Goal: Task Accomplishment & Management: Complete application form

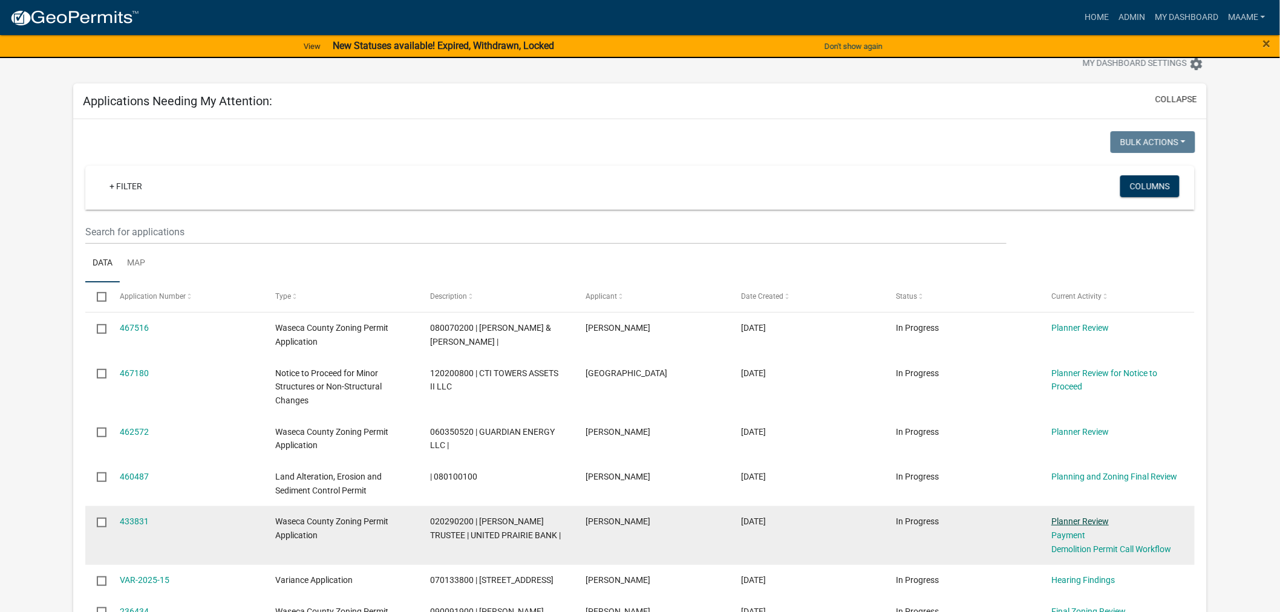
scroll to position [67, 0]
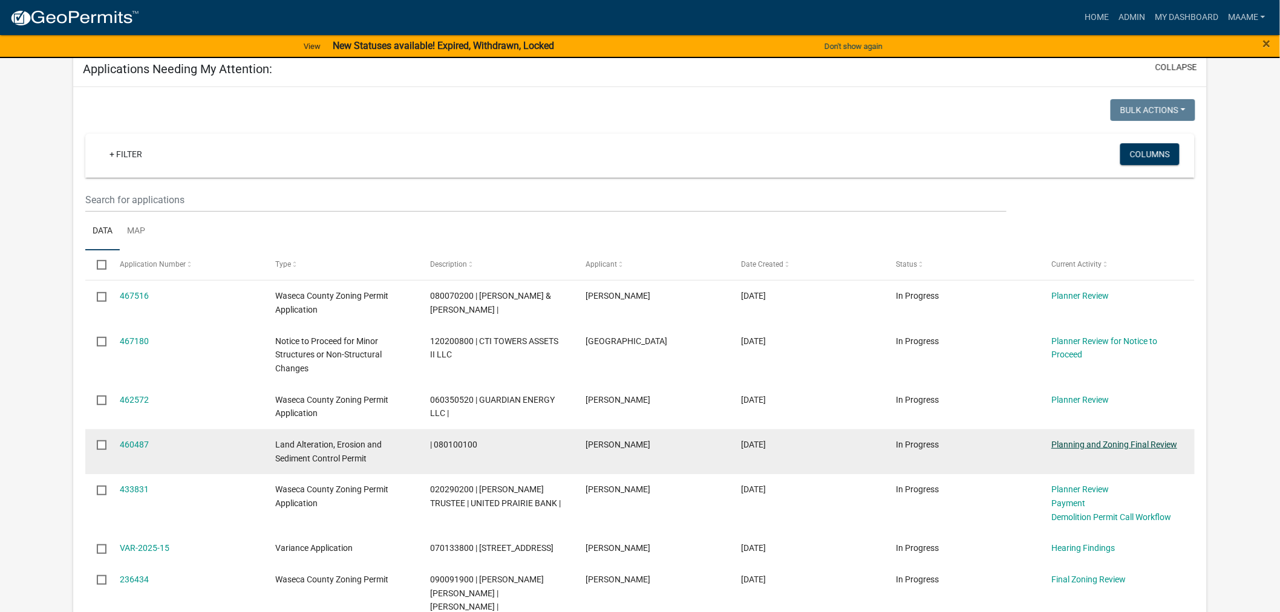
click at [1089, 443] on link "Planning and Zoning Final Review" at bounding box center [1114, 445] width 126 height 10
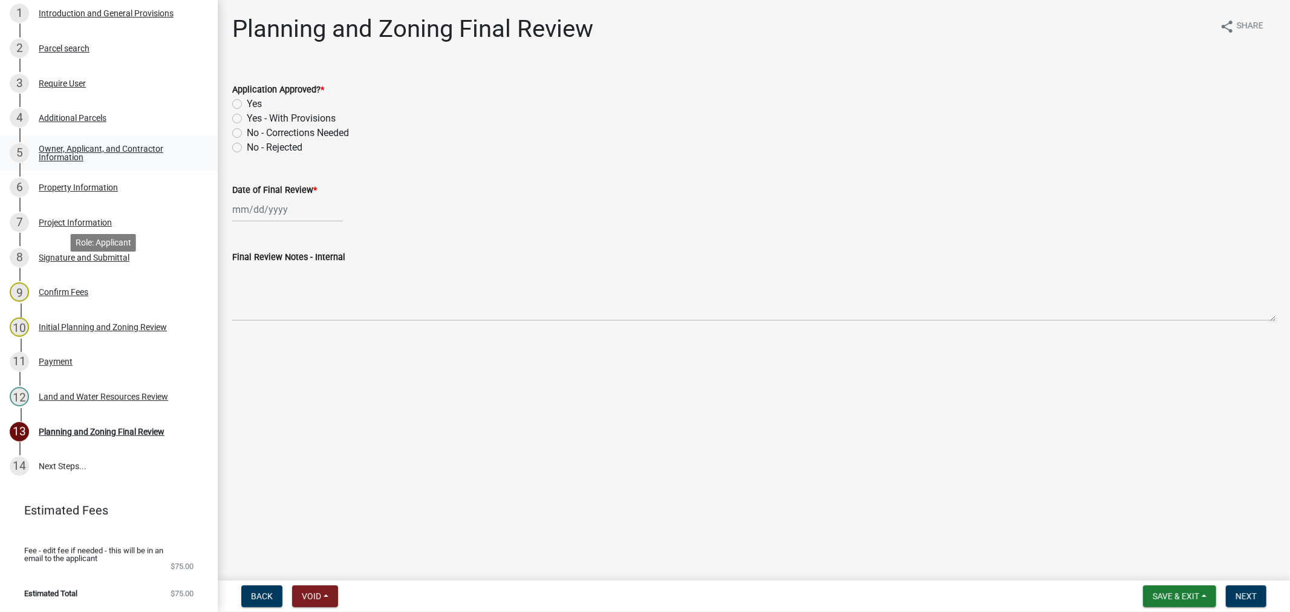
scroll to position [116, 0]
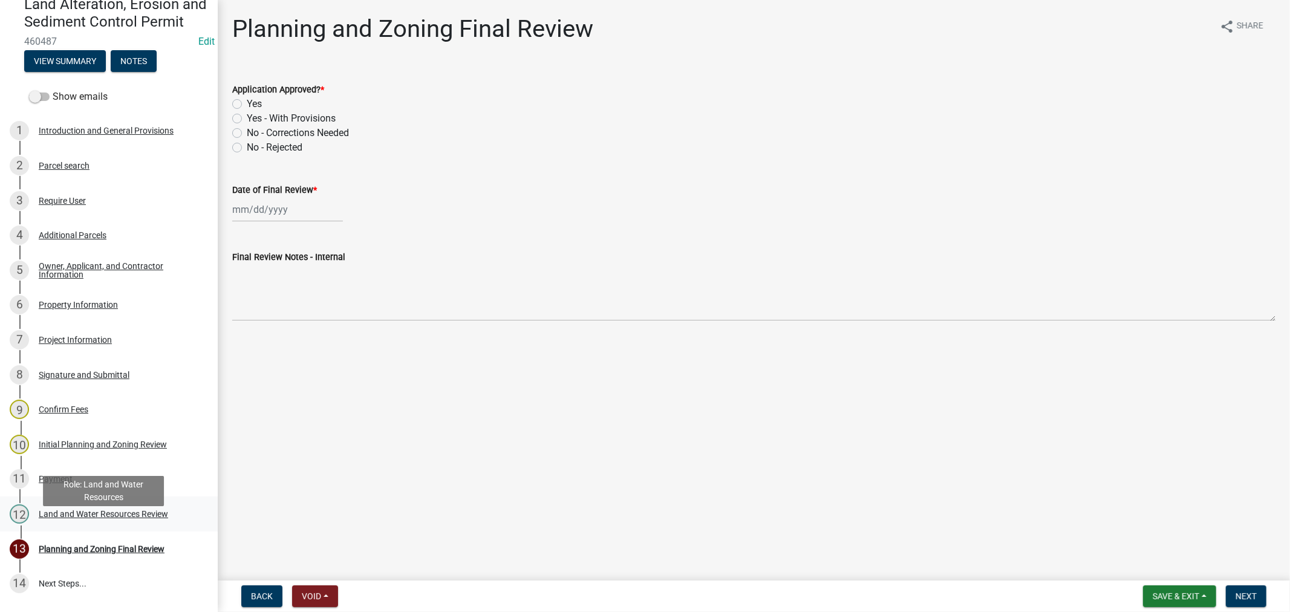
click at [79, 523] on div "12 Land and Water Resources Review" at bounding box center [104, 513] width 189 height 19
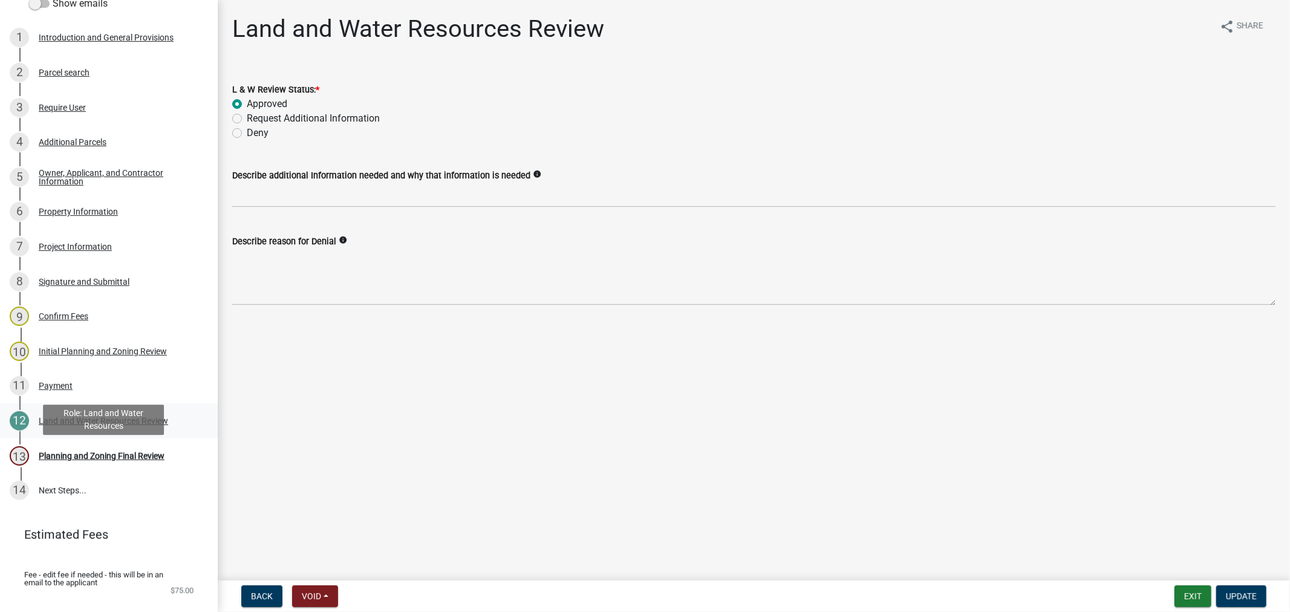
scroll to position [250, 0]
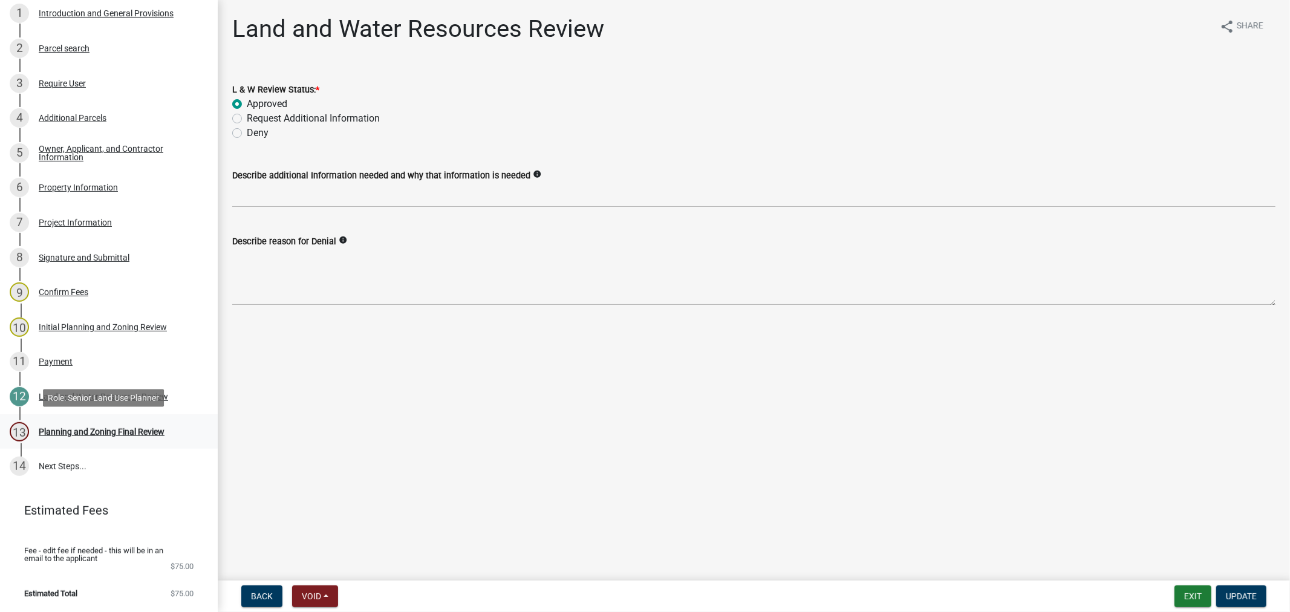
click at [82, 434] on div "Planning and Zoning Final Review" at bounding box center [102, 432] width 126 height 8
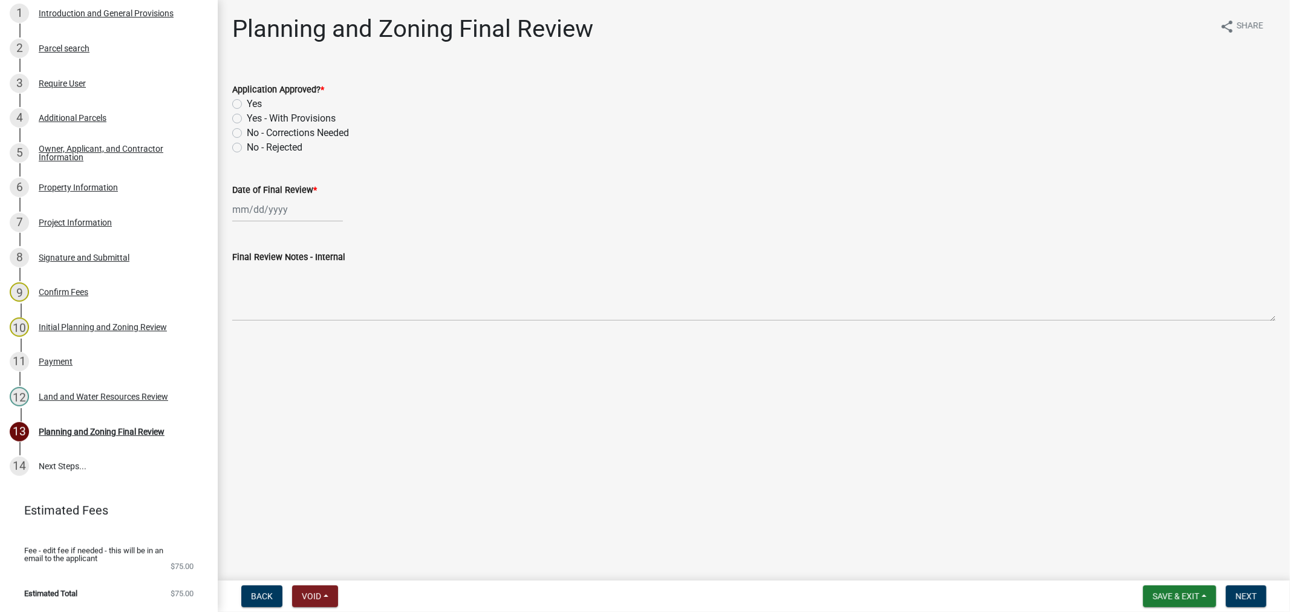
click at [247, 105] on label "Yes" at bounding box center [254, 104] width 15 height 15
click at [247, 105] on input "Yes" at bounding box center [251, 101] width 8 height 8
radio input "true"
select select "8"
select select "2025"
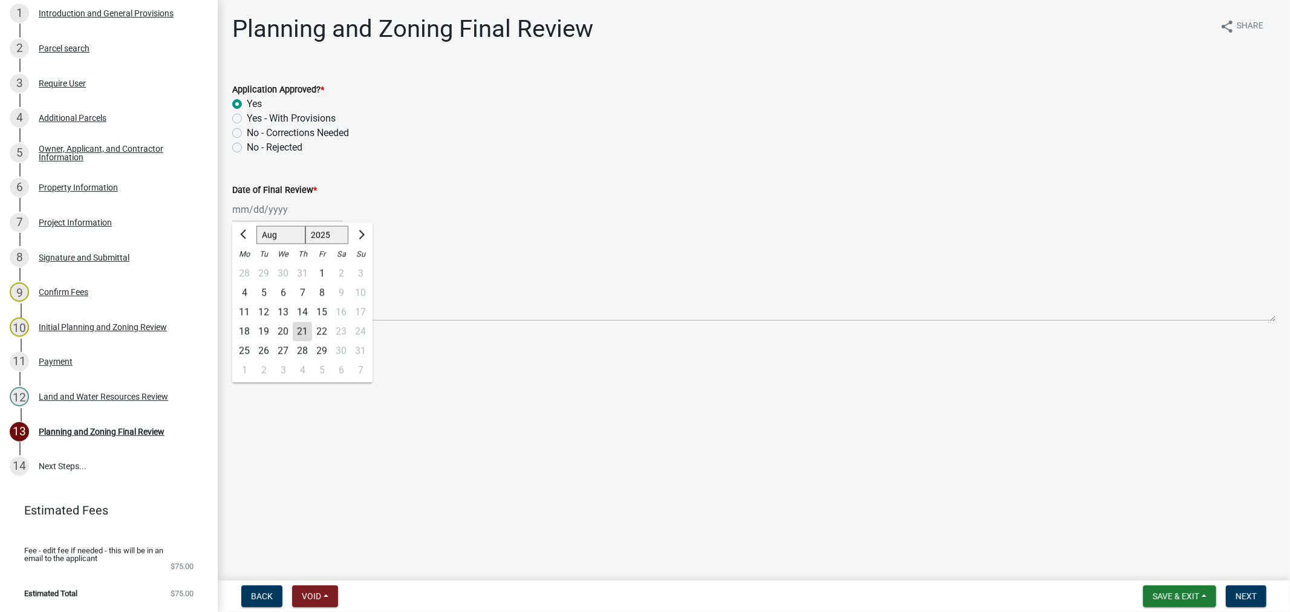
click at [253, 221] on div "Jan Feb Mar Apr May Jun Jul Aug Sep Oct Nov Dec 1525 1526 1527 1528 1529 1530 1…" at bounding box center [287, 209] width 111 height 25
click at [304, 322] on div "21" at bounding box center [302, 331] width 19 height 19
type input "[DATE]"
click at [311, 391] on main "Planning and Zoning Final Review share Share Application Approved? * Yes Yes - …" at bounding box center [754, 288] width 1072 height 576
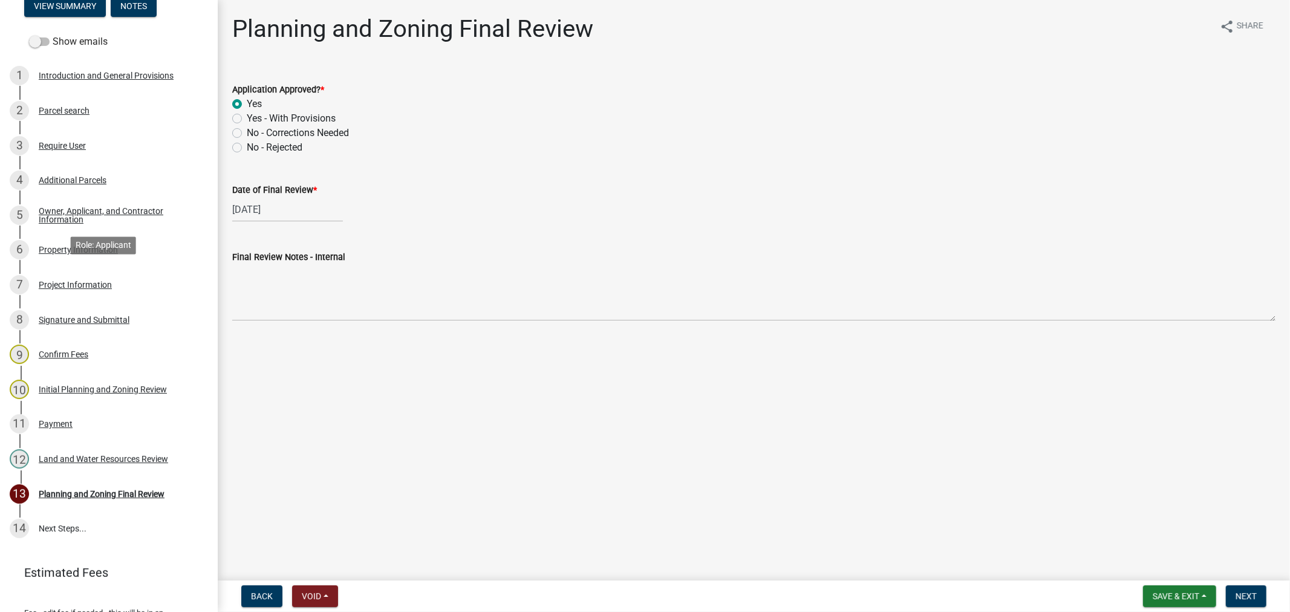
scroll to position [116, 0]
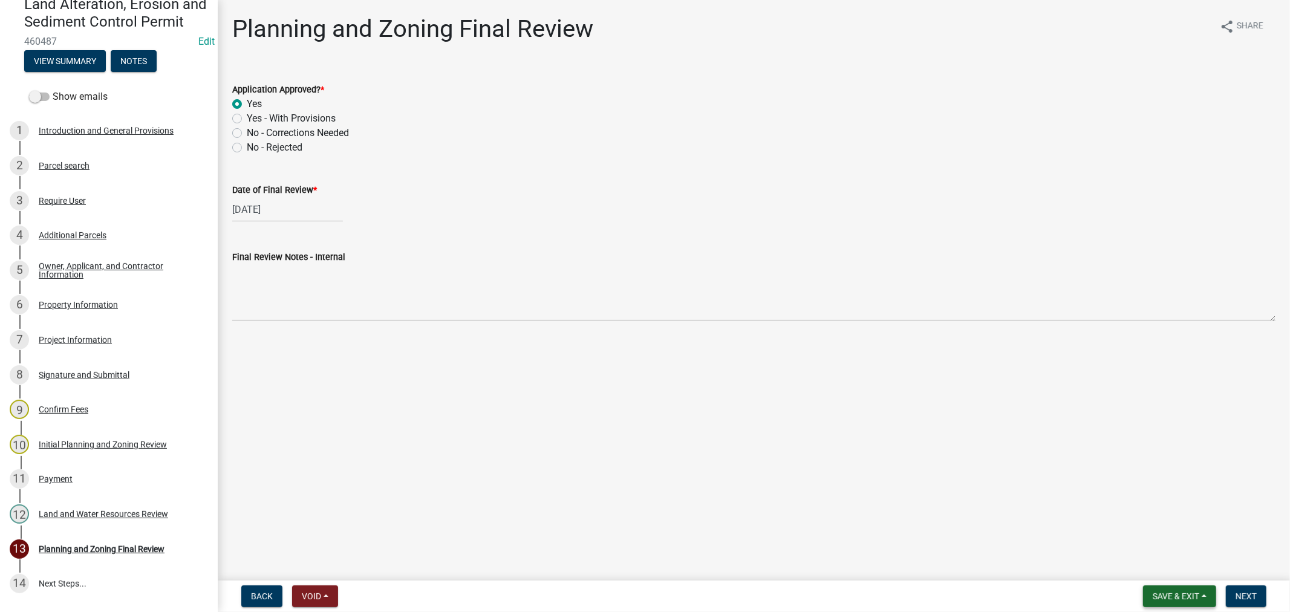
click at [1155, 597] on span "Save & Exit" at bounding box center [1176, 596] width 47 height 10
click at [1146, 543] on button "Save" at bounding box center [1167, 535] width 97 height 29
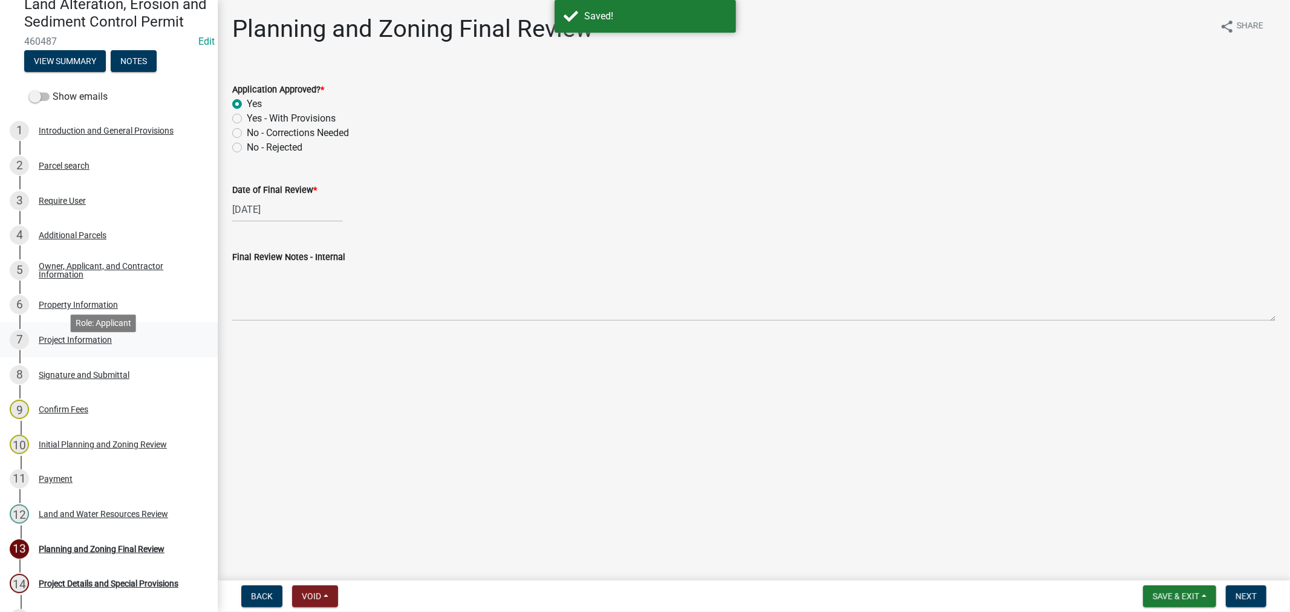
click at [67, 344] on div "Project Information" at bounding box center [75, 340] width 73 height 8
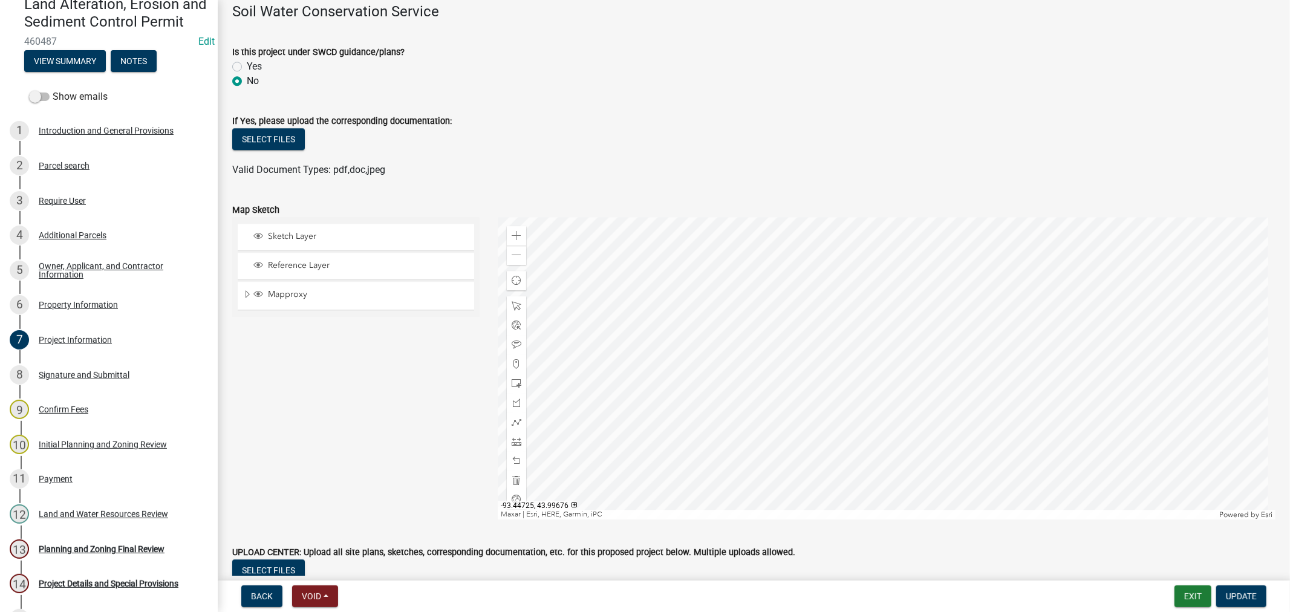
scroll to position [2887, 0]
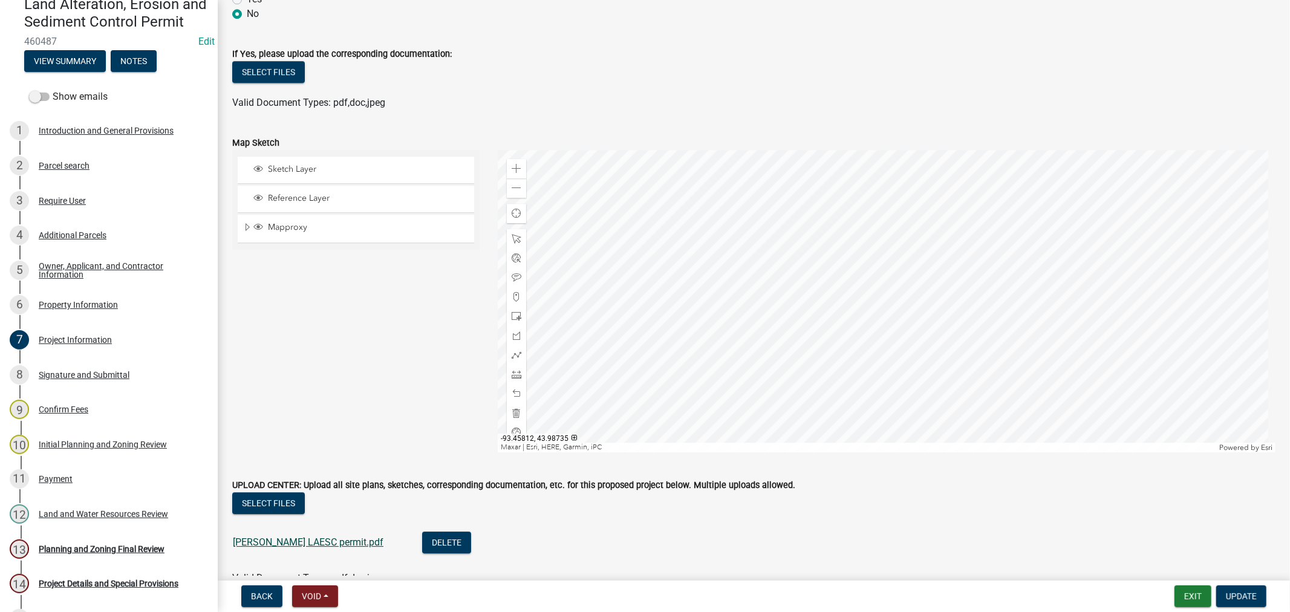
click at [288, 542] on link "Eaton LAESC permit.pdf" at bounding box center [308, 541] width 151 height 11
click at [512, 171] on span at bounding box center [517, 169] width 10 height 10
click at [57, 414] on div "Confirm Fees" at bounding box center [64, 409] width 50 height 8
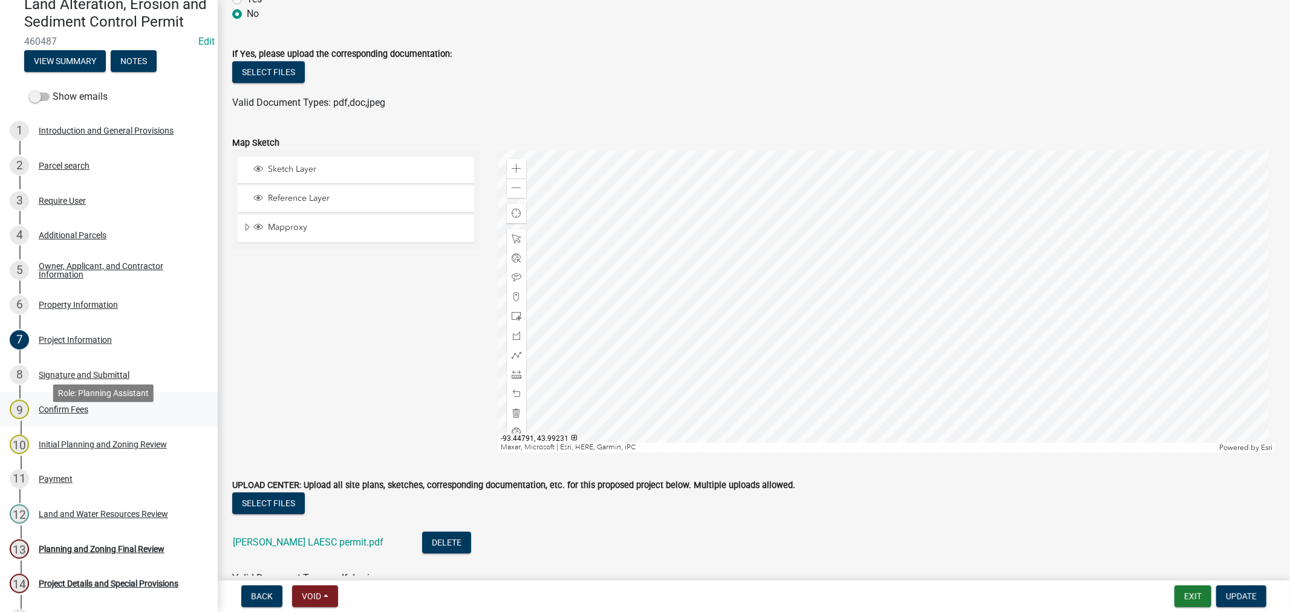
scroll to position [0, 0]
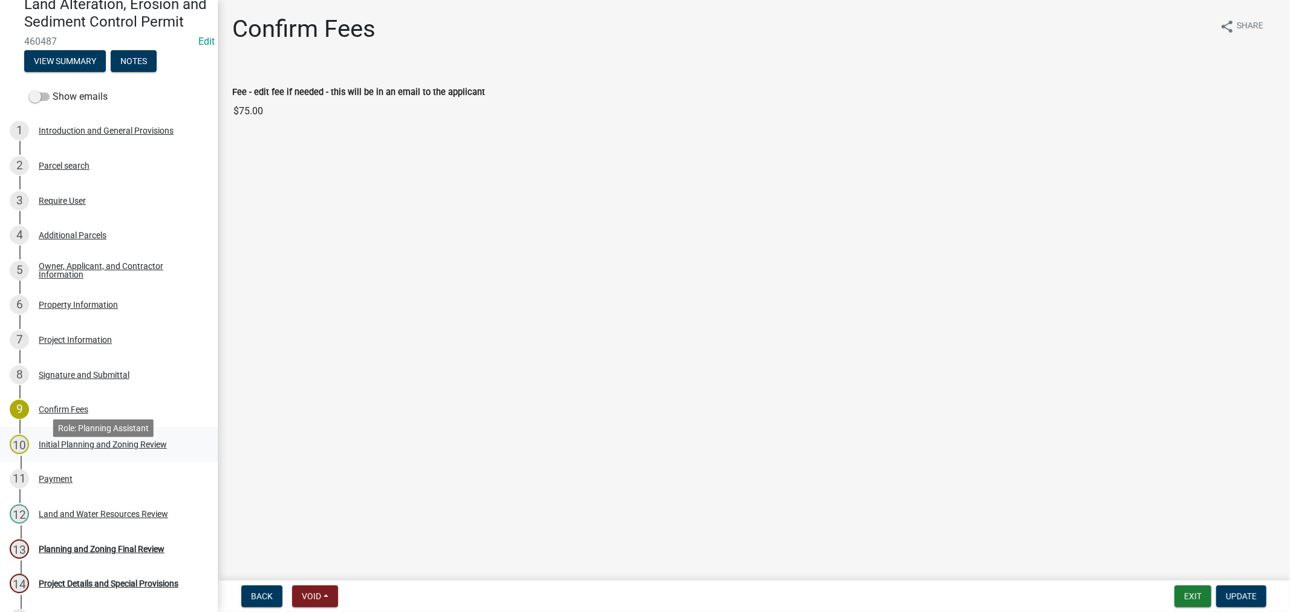
click at [76, 449] on div "Initial Planning and Zoning Review" at bounding box center [103, 444] width 128 height 8
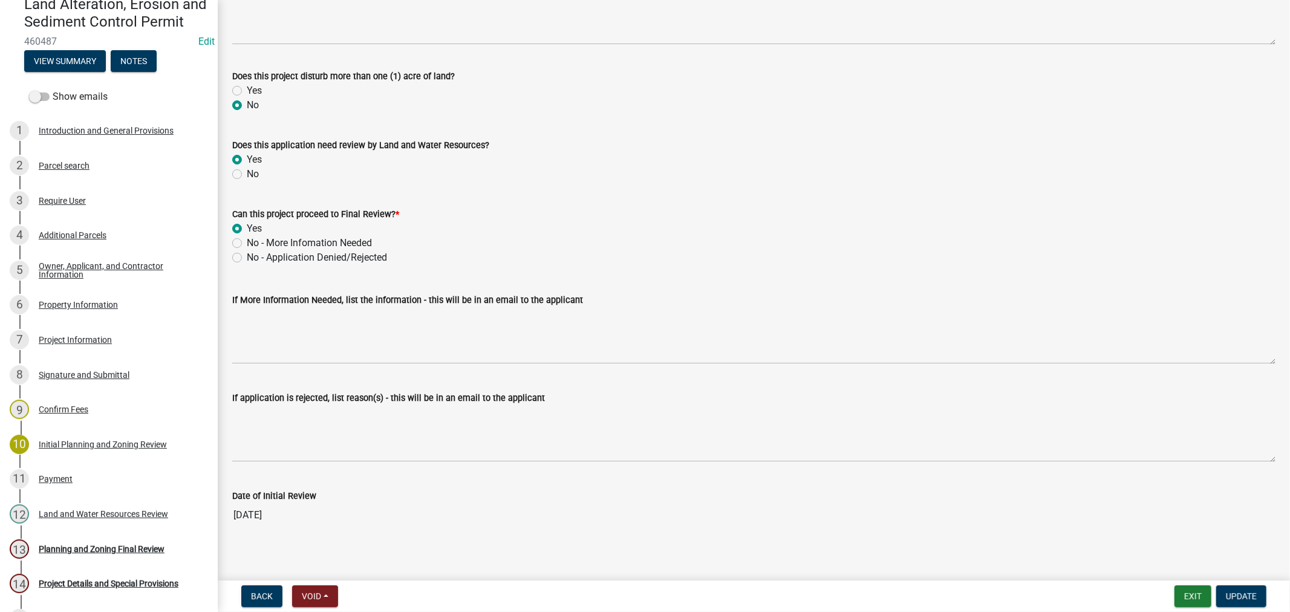
scroll to position [189, 0]
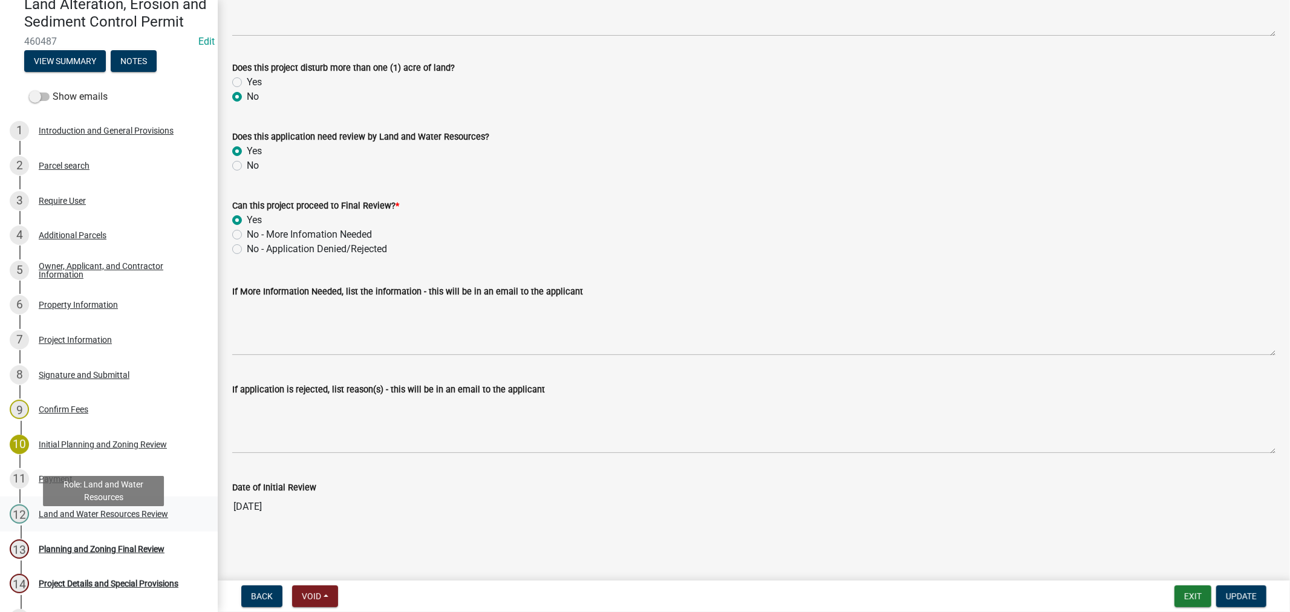
click at [53, 518] on div "Land and Water Resources Review" at bounding box center [103, 514] width 129 height 8
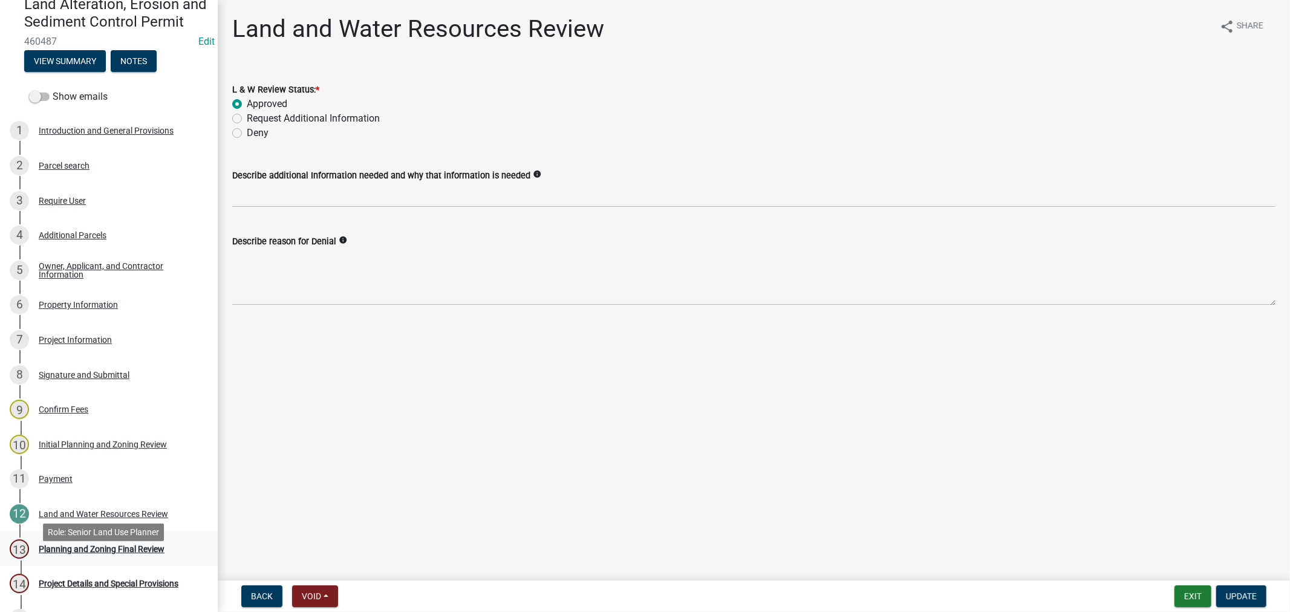
click at [85, 553] on div "Planning and Zoning Final Review" at bounding box center [102, 549] width 126 height 8
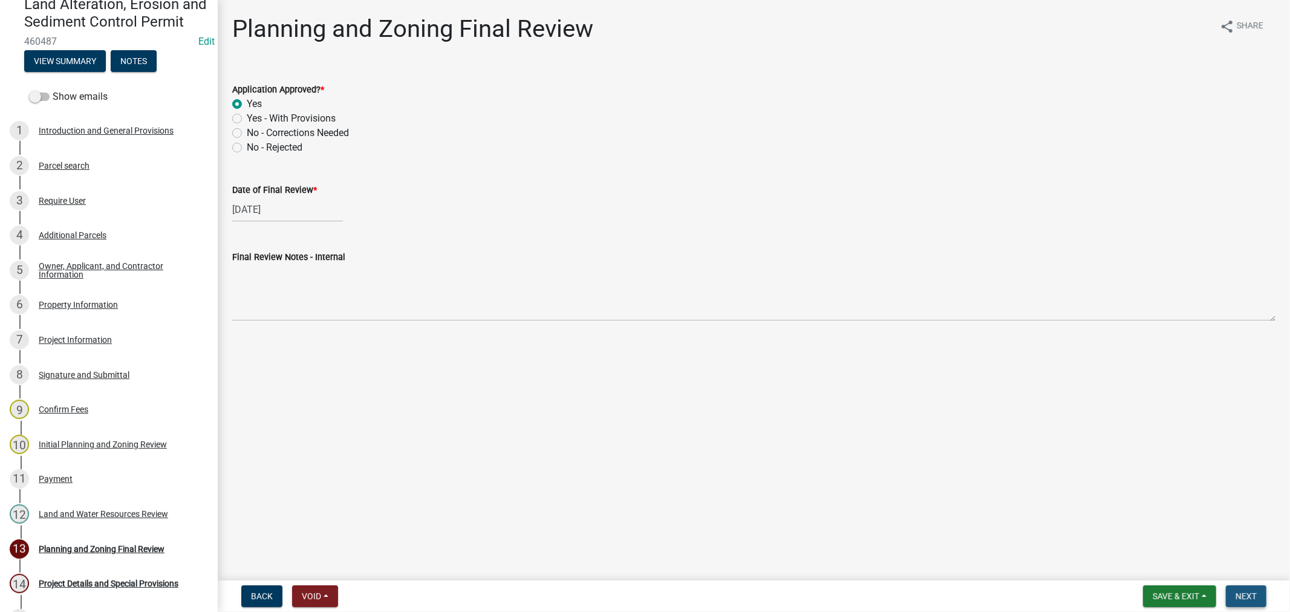
click at [1230, 596] on button "Next" at bounding box center [1246, 596] width 41 height 22
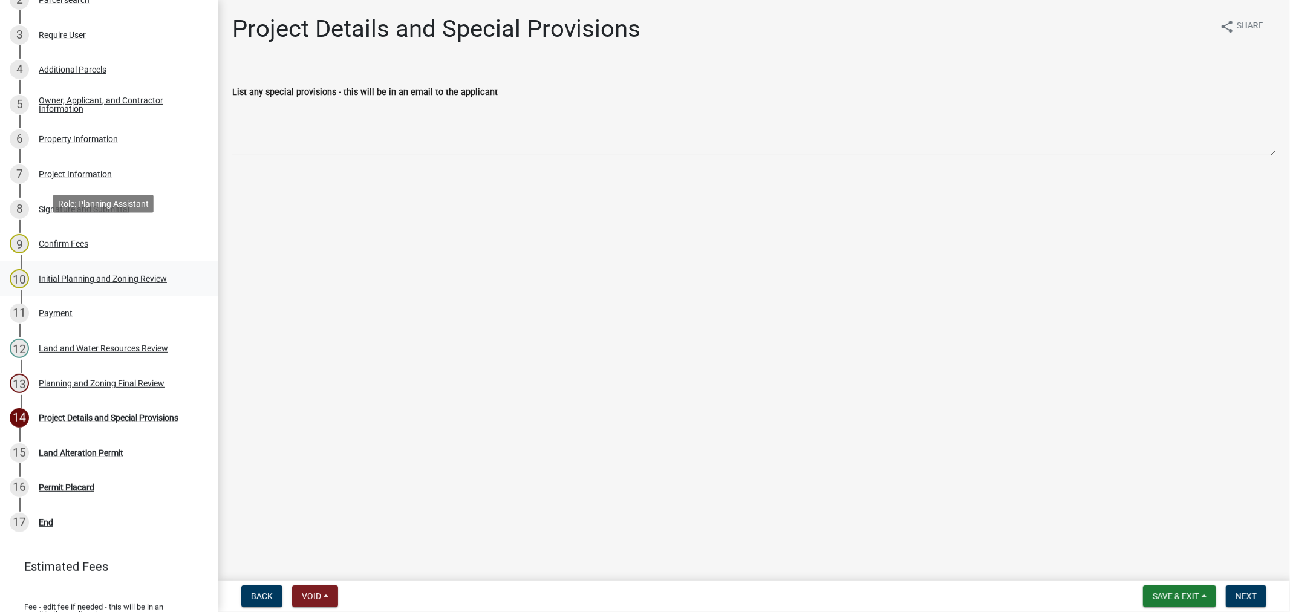
scroll to position [354, 0]
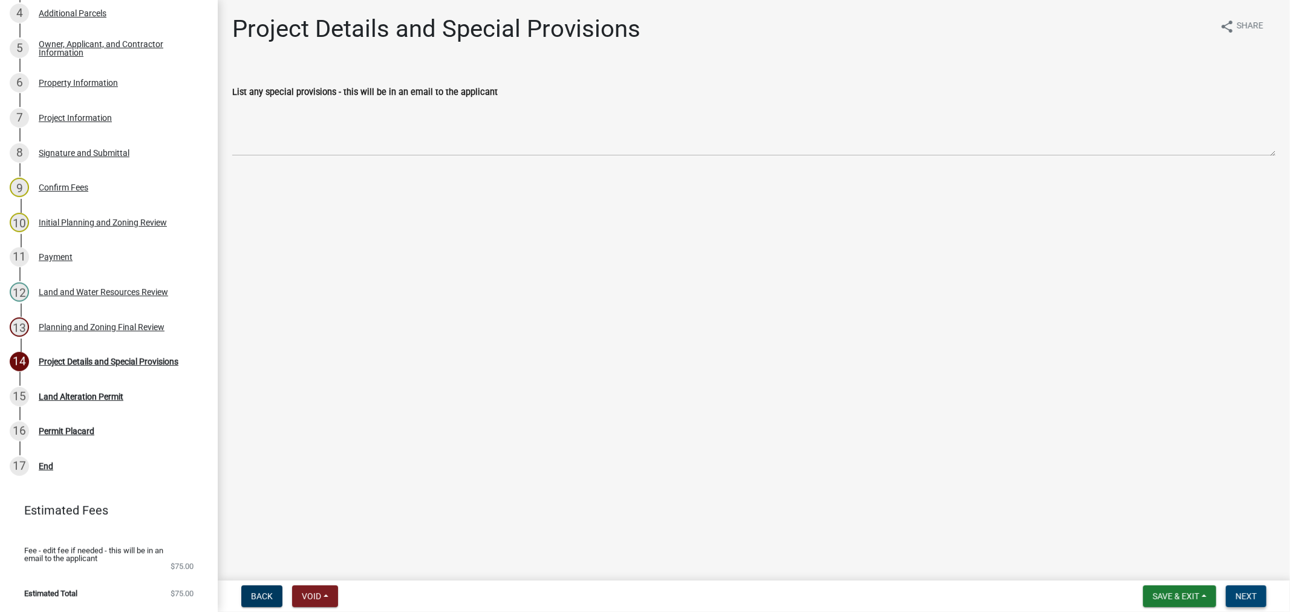
click at [1236, 593] on span "Next" at bounding box center [1245, 596] width 21 height 10
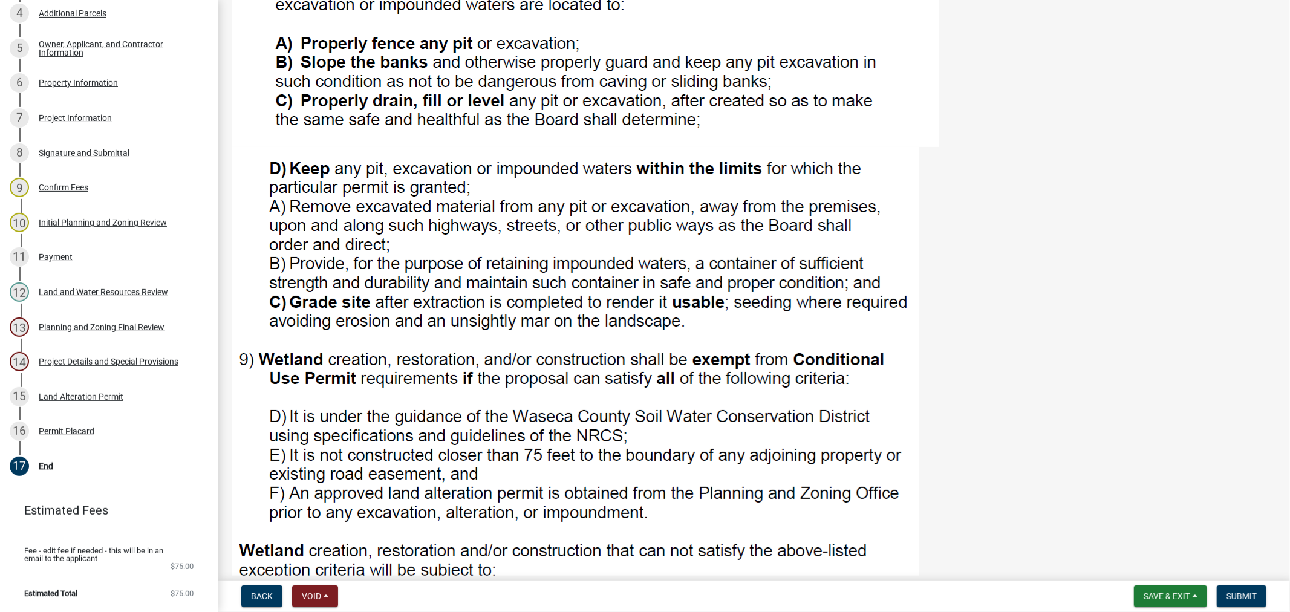
scroll to position [1317, 0]
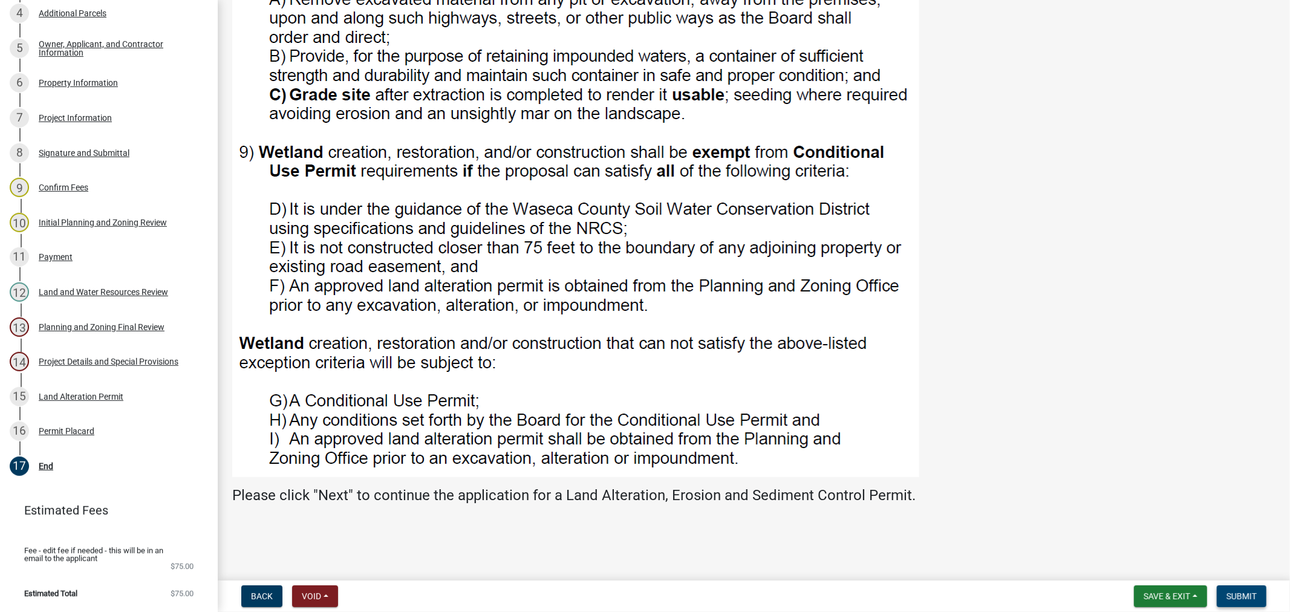
click at [1238, 600] on button "Submit" at bounding box center [1242, 596] width 50 height 22
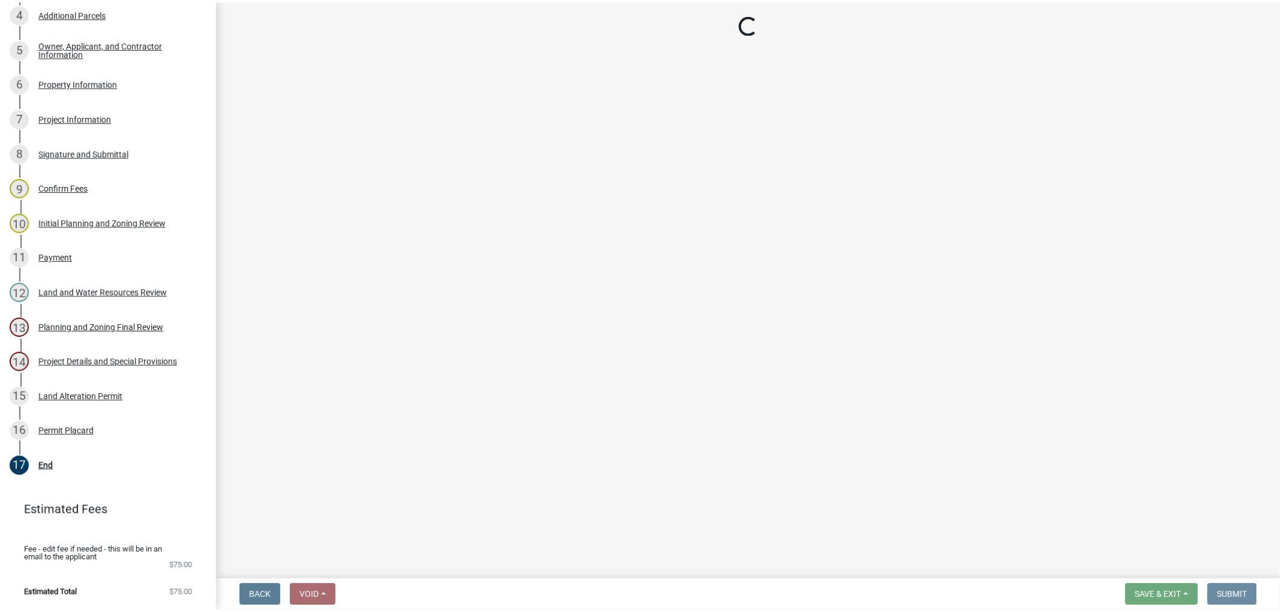
scroll to position [0, 0]
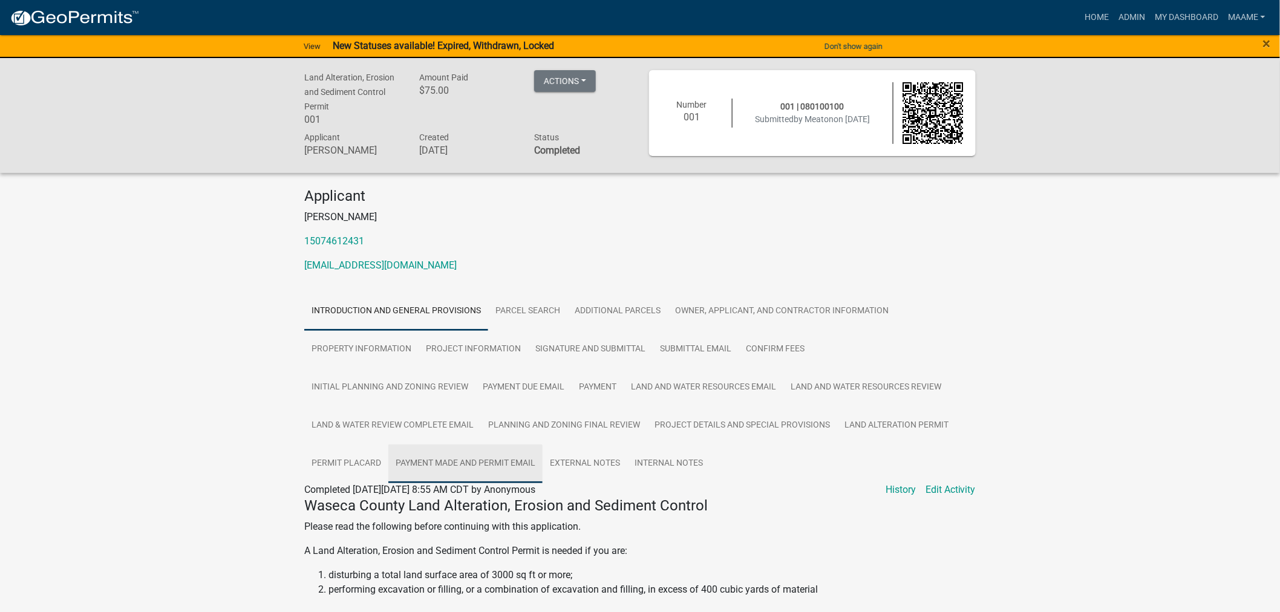
click at [445, 468] on link "Payment Made and Permit Email" at bounding box center [465, 463] width 154 height 39
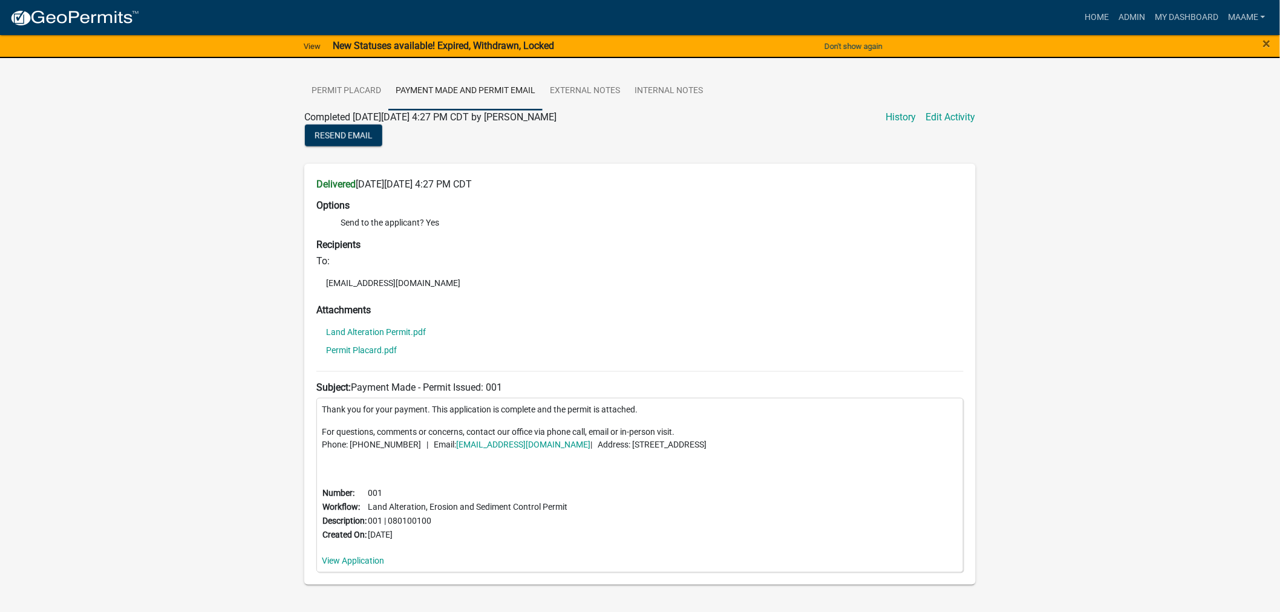
scroll to position [345, 0]
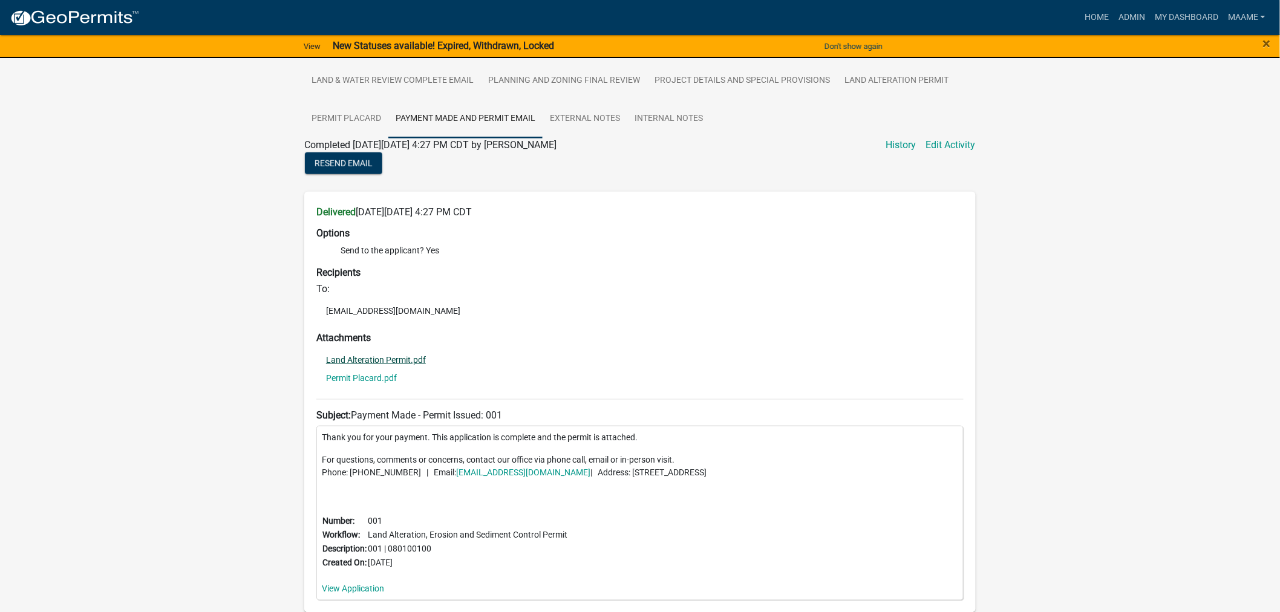
click at [379, 360] on link "Land Alteration Permit.pdf" at bounding box center [376, 360] width 100 height 8
click at [363, 380] on link "Permit Placard.pdf" at bounding box center [361, 378] width 71 height 8
